Goal: Task Accomplishment & Management: Manage account settings

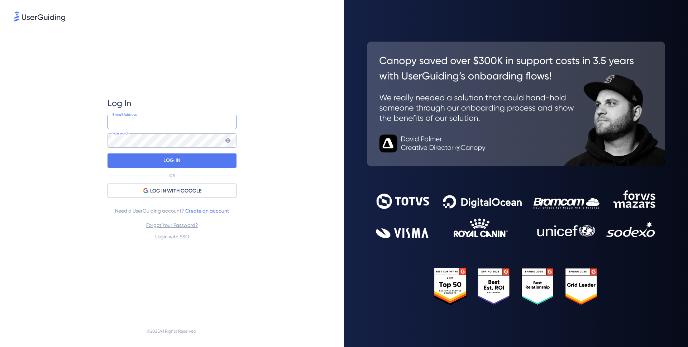
click at [146, 121] on input "email" at bounding box center [171, 122] width 129 height 14
type input "[PERSON_NAME][EMAIL_ADDRESS][PERSON_NAME][DOMAIN_NAME]"
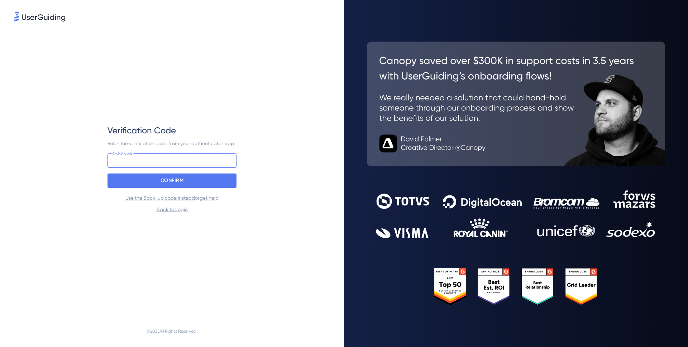
click at [164, 160] on input at bounding box center [171, 160] width 129 height 14
type input "8"
type input "693 643"
click at [175, 185] on p "CONFIRM" at bounding box center [171, 180] width 23 height 11
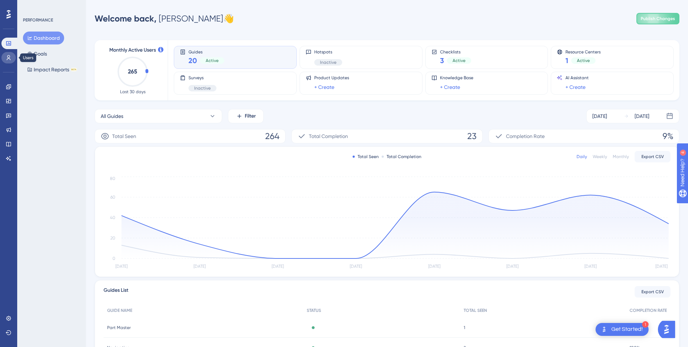
click at [3, 54] on link at bounding box center [8, 57] width 14 height 11
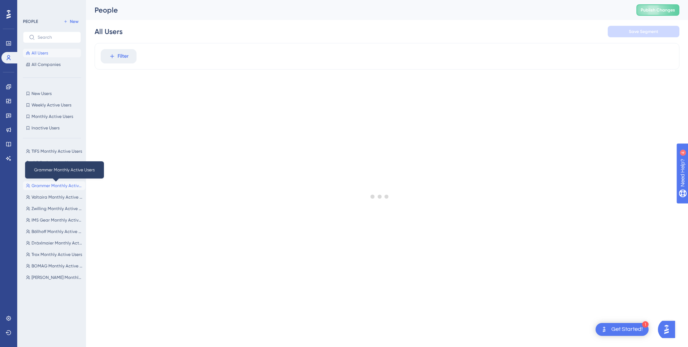
click at [49, 188] on span "Grammer Monthly Active Users" at bounding box center [57, 186] width 51 height 6
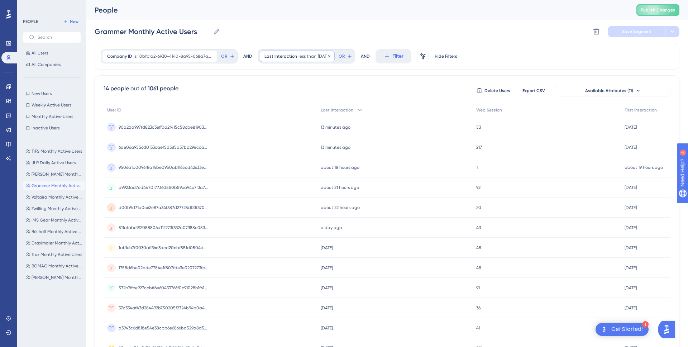
click at [312, 56] on span "less than" at bounding box center [307, 56] width 18 height 6
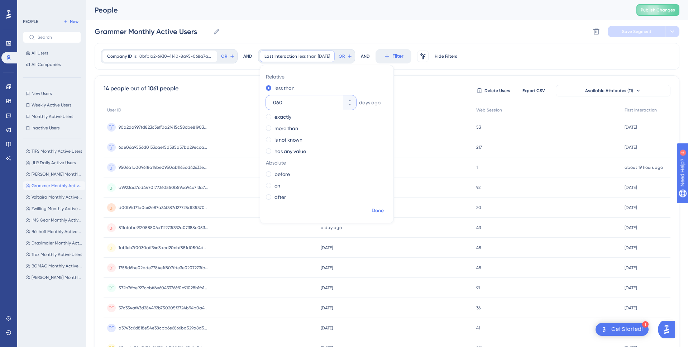
type input "060"
click at [376, 213] on span "Done" at bounding box center [377, 210] width 12 height 9
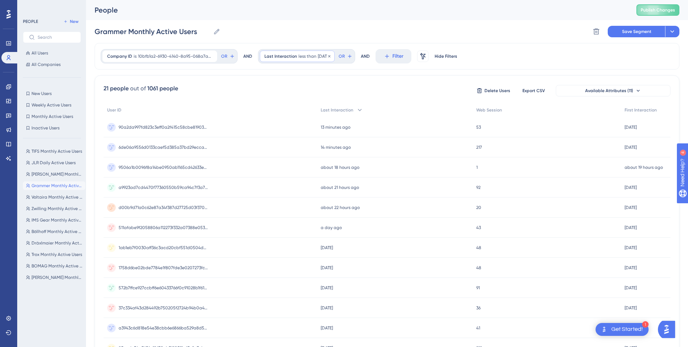
click at [292, 58] on span "Last Interaction" at bounding box center [280, 56] width 33 height 6
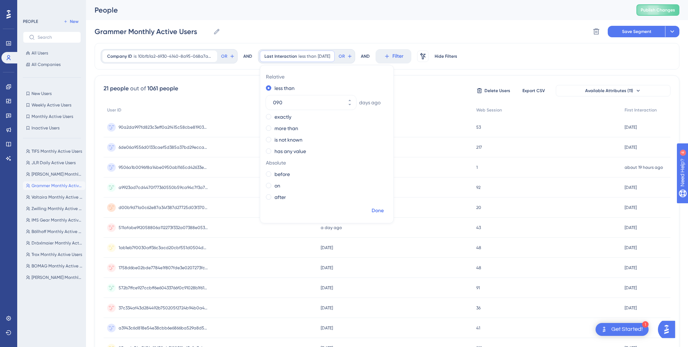
type input "090"
click at [382, 207] on span "Done" at bounding box center [377, 210] width 12 height 9
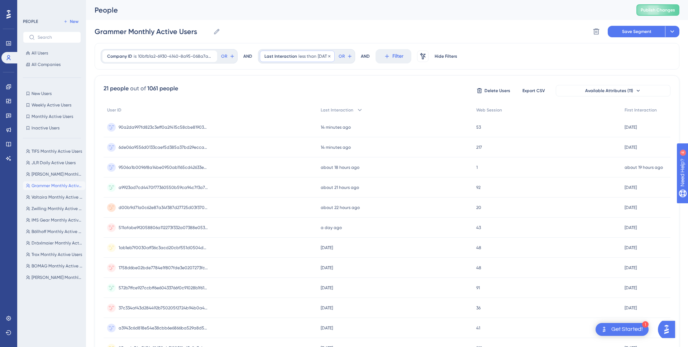
click at [302, 59] on div "Last Interaction less than 90 days ago 90 days ago Remove" at bounding box center [297, 55] width 75 height 11
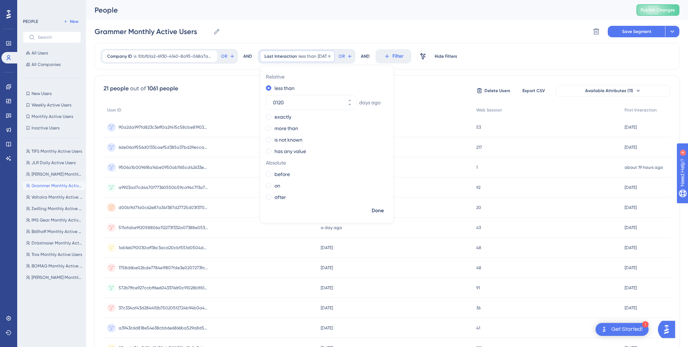
type input "0120"
click at [379, 211] on span "Done" at bounding box center [377, 210] width 12 height 9
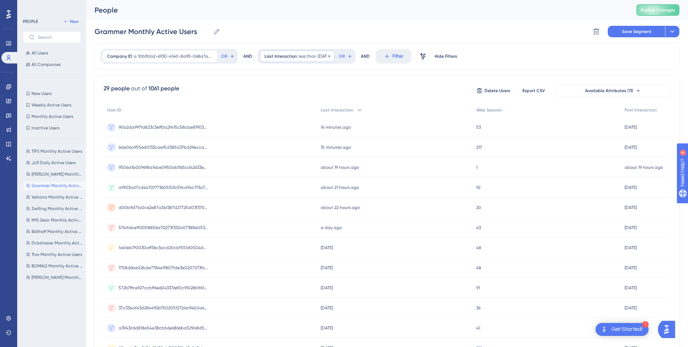
click at [298, 56] on span "less than" at bounding box center [307, 56] width 18 height 6
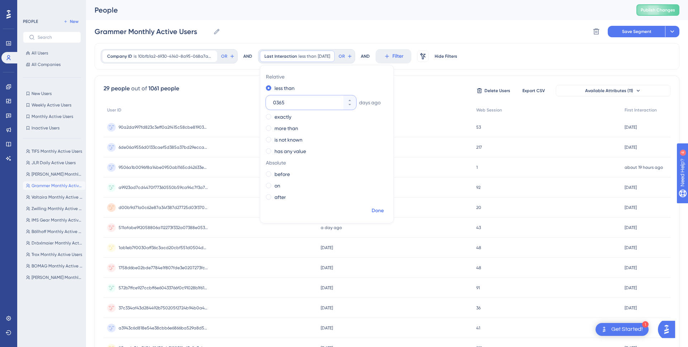
type input "0365"
click at [377, 209] on span "Done" at bounding box center [377, 210] width 12 height 9
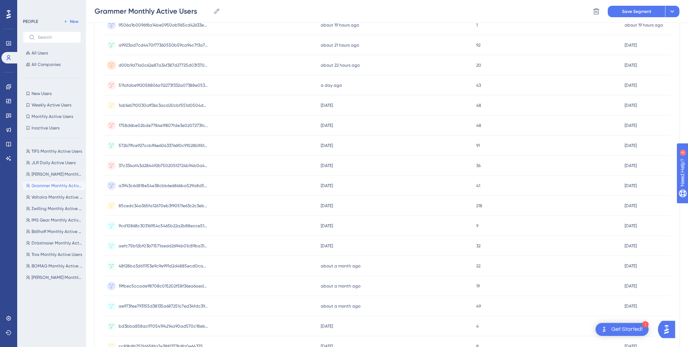
scroll to position [229, 0]
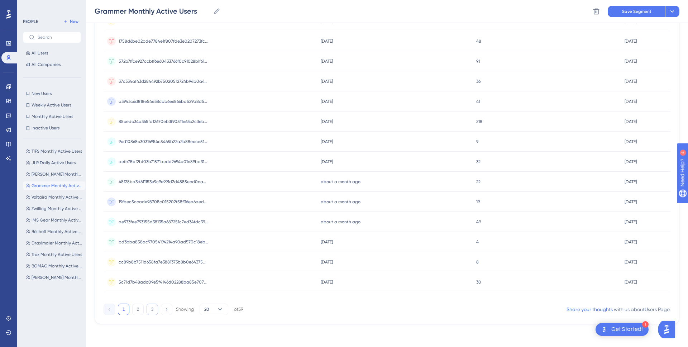
click at [153, 309] on button "3" at bounding box center [151, 308] width 11 height 11
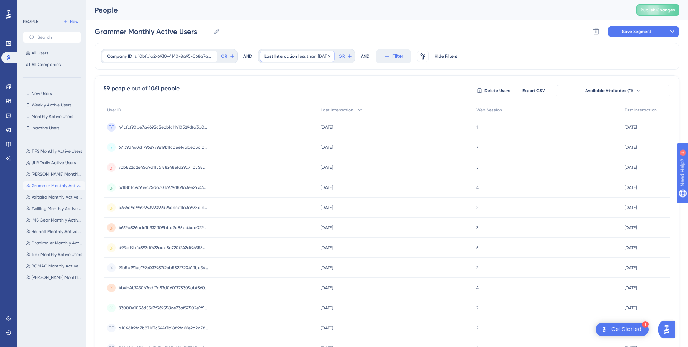
click at [298, 58] on span "less than" at bounding box center [307, 56] width 18 height 6
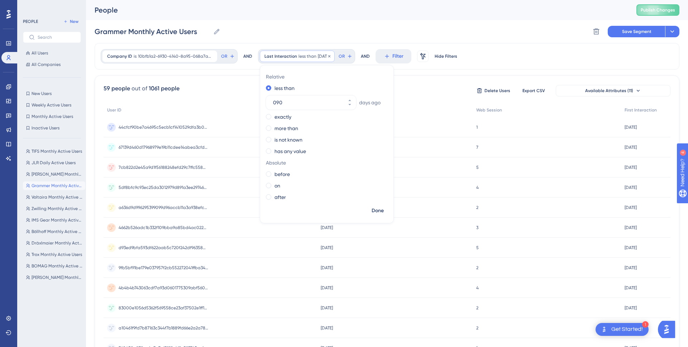
type input "090"
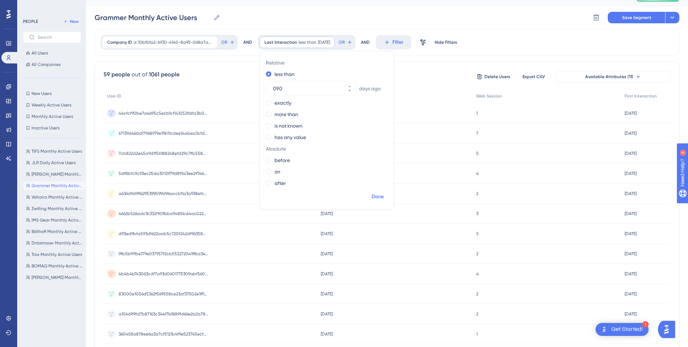
click at [377, 199] on span "Done" at bounding box center [377, 196] width 12 height 9
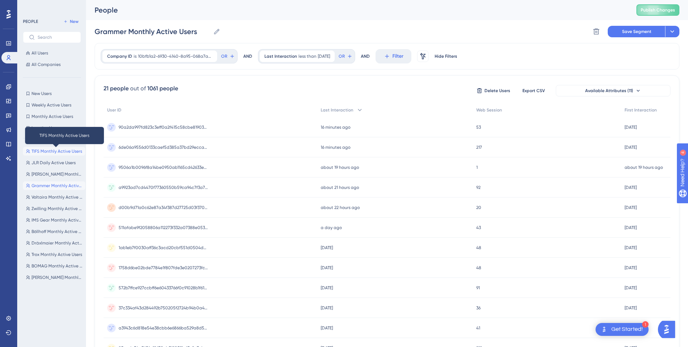
click at [48, 153] on span "TIFS Monthly Active Users" at bounding box center [57, 151] width 50 height 6
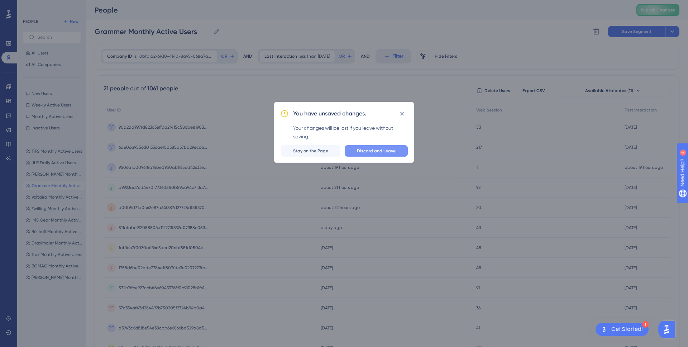
click at [386, 150] on span "Discard and Leave" at bounding box center [376, 151] width 39 height 6
type input "TIFS Monthly Active Users"
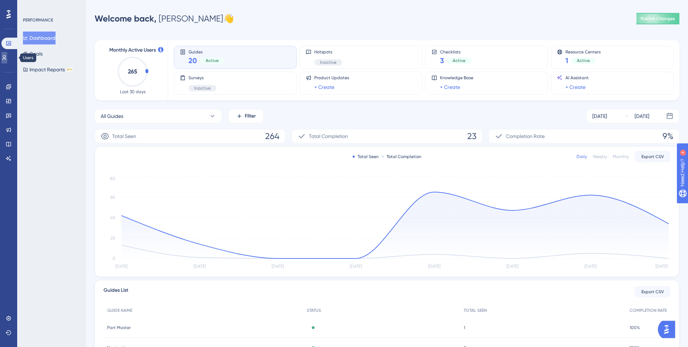
click at [0, 0] on link at bounding box center [0, 0] width 0 height 0
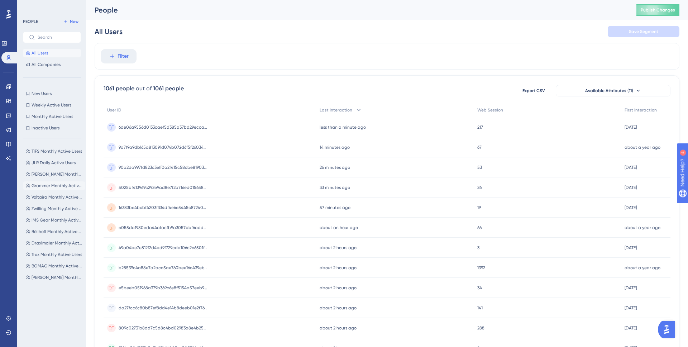
click at [47, 189] on button "Grammer Monthly Active Users Grammer Monthly Active Users" at bounding box center [54, 185] width 62 height 9
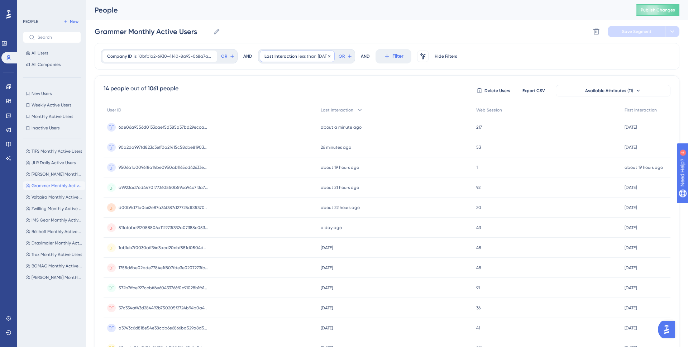
click at [306, 60] on div "Last Interaction less than [DATE] [DATE] Remove" at bounding box center [297, 55] width 75 height 11
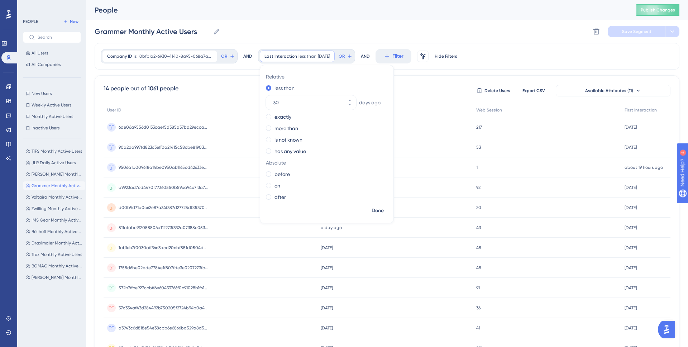
click at [254, 90] on div "14 people out of 1061 people Delete Users Export CSV Available Attributes (11)" at bounding box center [386, 90] width 567 height 13
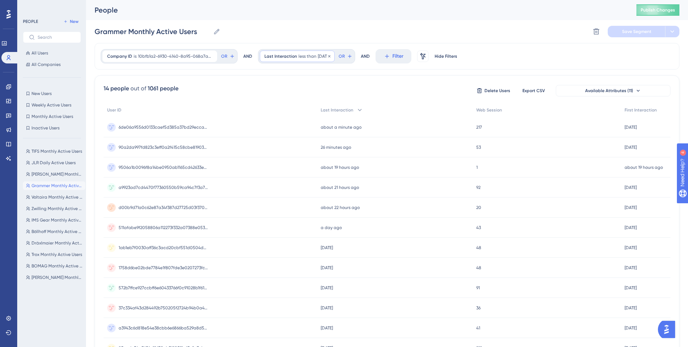
click at [325, 59] on div "Last Interaction less than [DATE] [DATE] Remove" at bounding box center [297, 55] width 75 height 11
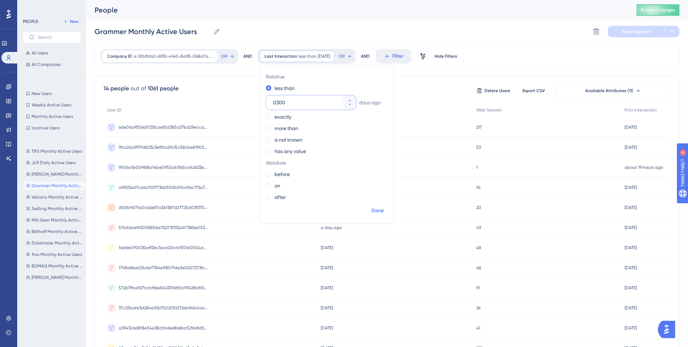
type input "0300"
click at [376, 209] on span "Done" at bounding box center [377, 210] width 12 height 9
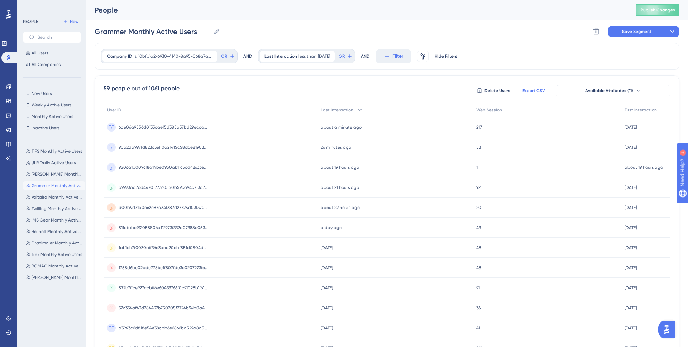
click at [536, 92] on span "Export CSV" at bounding box center [533, 91] width 23 height 6
click at [333, 24] on div "Grammer Monthly Active Users Grammer Monthly Active Users Delete Segment Save S…" at bounding box center [387, 31] width 584 height 23
